Goal: Transaction & Acquisition: Purchase product/service

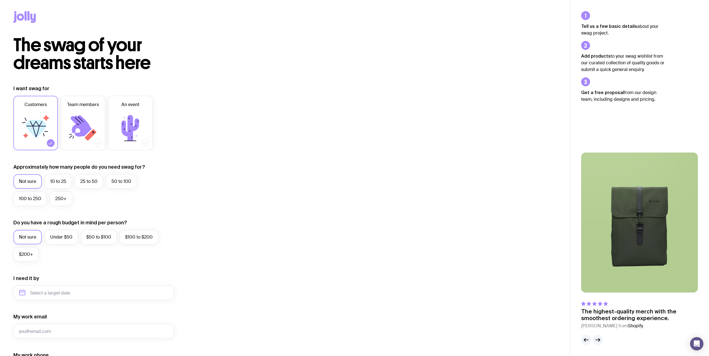
click at [22, 20] on icon at bounding box center [20, 17] width 7 height 7
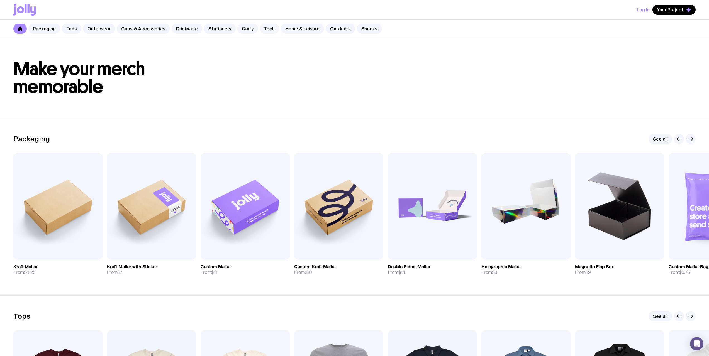
click at [263, 28] on link "Tech" at bounding box center [268, 29] width 19 height 10
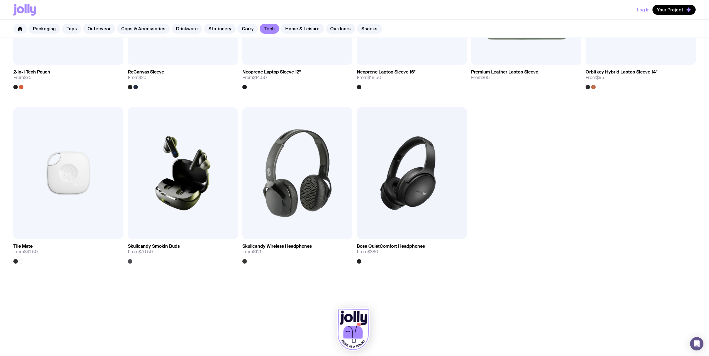
scroll to position [737, 0]
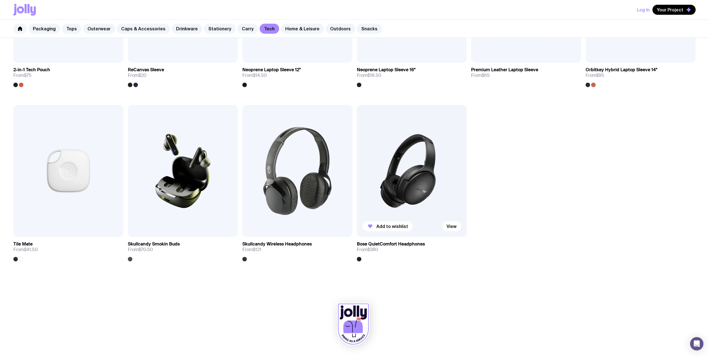
click at [420, 177] on img at bounding box center [412, 171] width 110 height 132
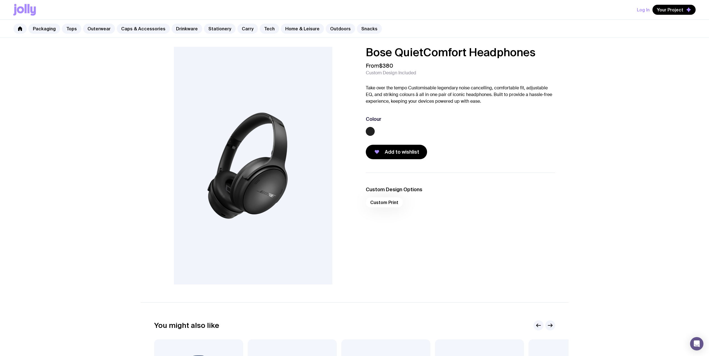
click at [28, 11] on icon at bounding box center [29, 8] width 2 height 9
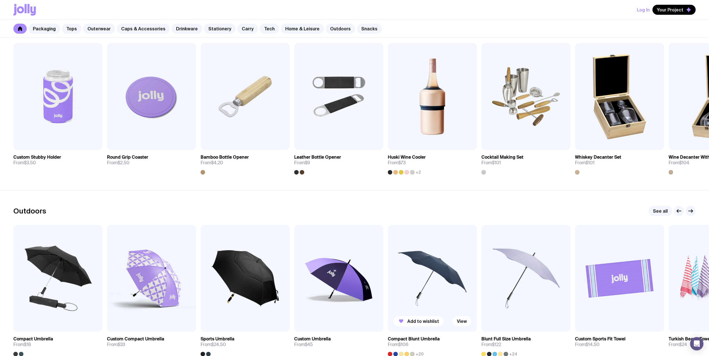
scroll to position [1559, 0]
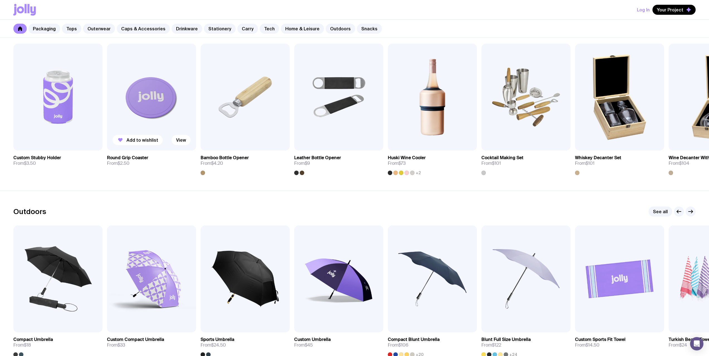
click at [161, 102] on img at bounding box center [151, 97] width 89 height 107
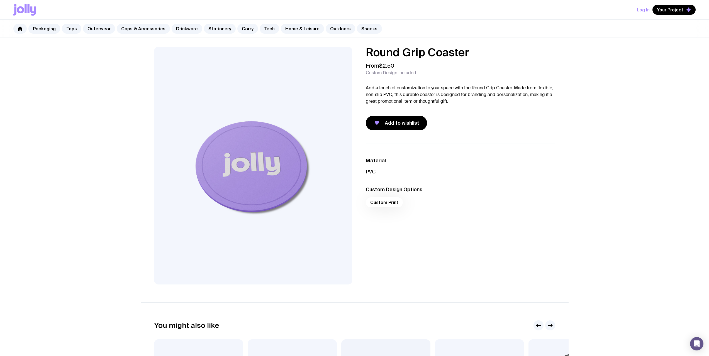
click at [259, 165] on img at bounding box center [253, 166] width 198 height 238
